Goal: Task Accomplishment & Management: Use online tool/utility

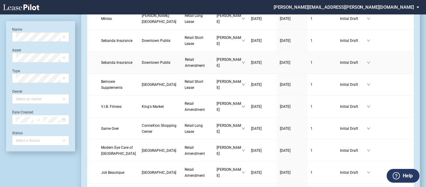
scroll to position [168, 0]
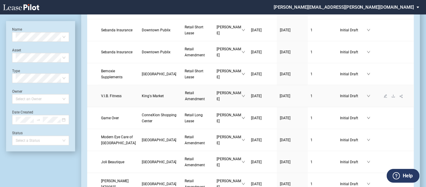
click at [185, 101] on span "Retail Amendment" at bounding box center [195, 96] width 20 height 10
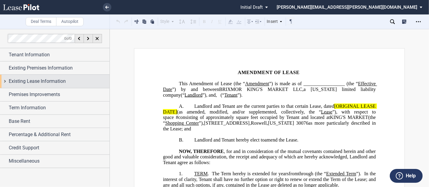
click at [34, 84] on span "Existing Lease Information" at bounding box center [37, 81] width 57 height 7
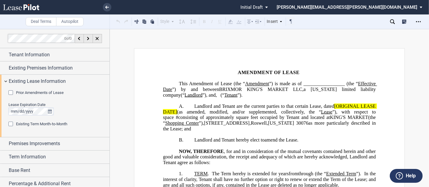
click at [10, 93] on div "Prior Amendments of Lease" at bounding box center [11, 94] width 6 height 6
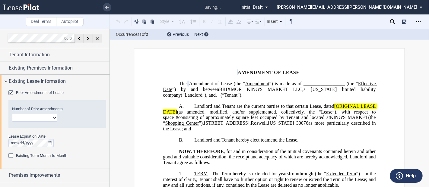
click at [23, 117] on select "1 2 3 4 5 6 7 8 9 10 11 12" at bounding box center [34, 118] width 45 height 8
click at [12, 114] on select "1 2 3 4 5 6 7 8 9 10 11 12" at bounding box center [34, 118] width 45 height 8
click at [50, 118] on select "1 2 3 4 5 6 7 8 9 10 11 12" at bounding box center [34, 118] width 45 height 8
select select "number:1"
click at [12, 114] on select "1 2 3 4 5 6 7 8 9 10 11 12" at bounding box center [34, 118] width 45 height 8
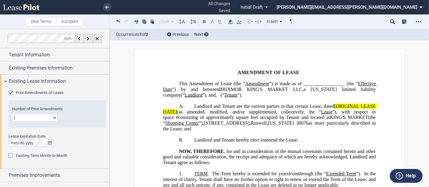
click at [331, 105] on span "Landlord and Tenant are the current parties to that certain Lease, dated" at bounding box center [264, 106] width 140 height 5
